Goal: Task Accomplishment & Management: Manage account settings

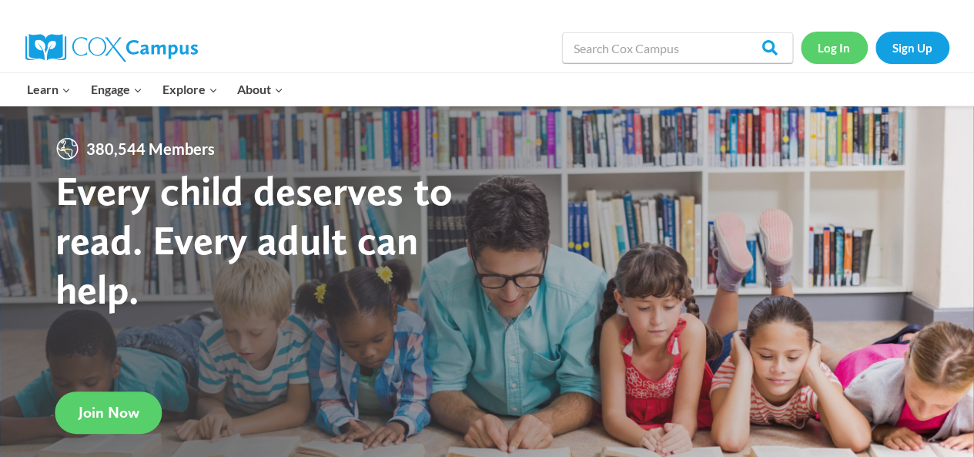
click at [826, 39] on link "Log In" at bounding box center [834, 48] width 67 height 32
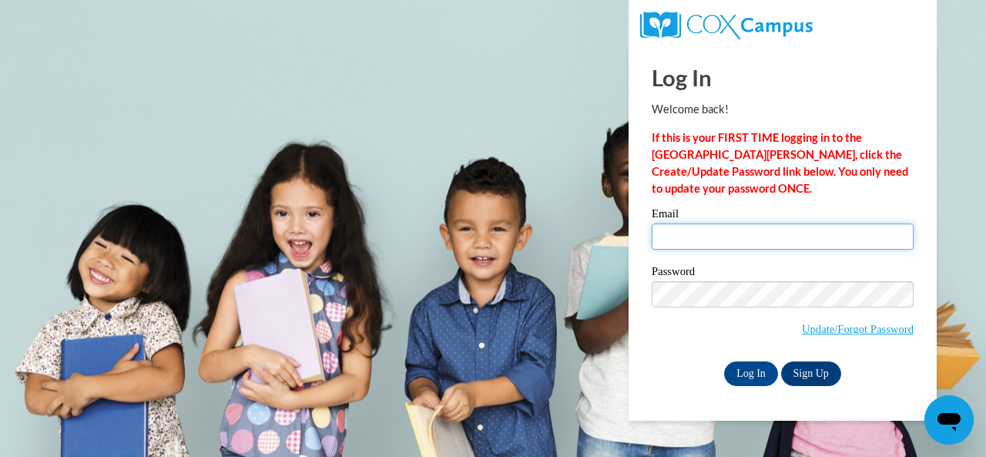
click at [764, 229] on input "Email" at bounding box center [782, 236] width 262 height 26
type input "[EMAIL_ADDRESS][DOMAIN_NAME]"
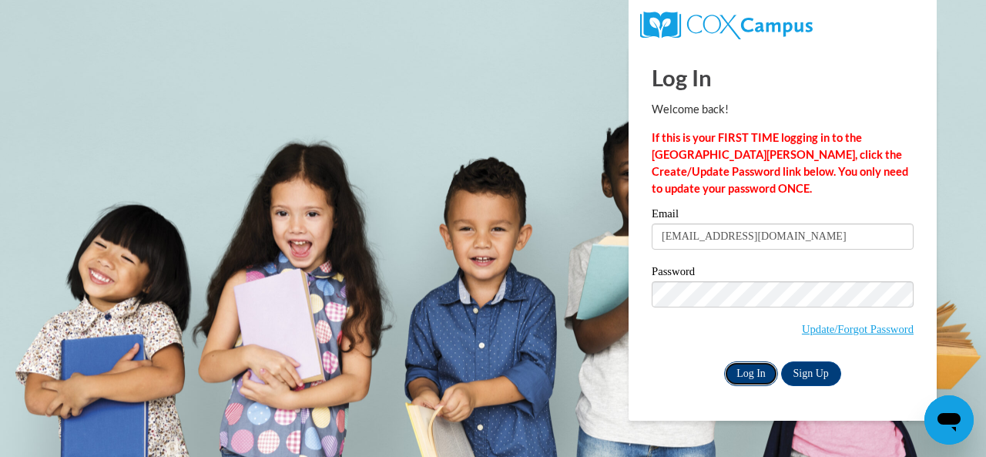
click at [754, 367] on input "Log In" at bounding box center [751, 373] width 54 height 25
